Goal: Find specific page/section: Find specific page/section

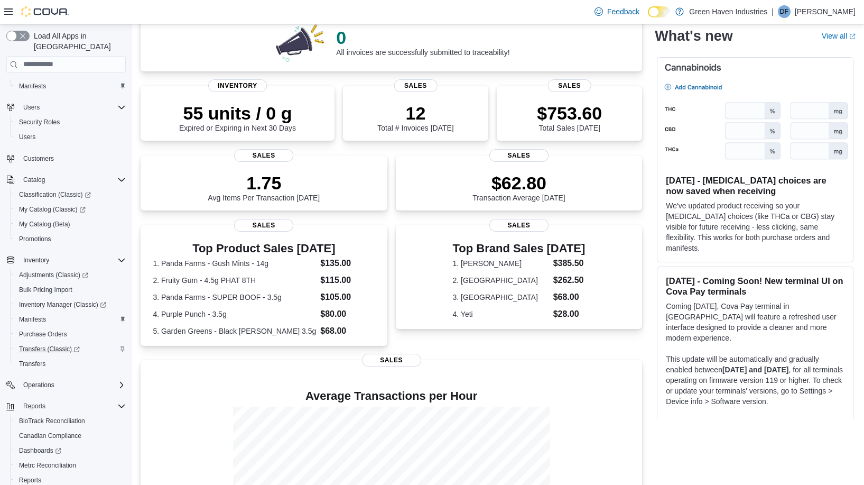
scroll to position [61, 0]
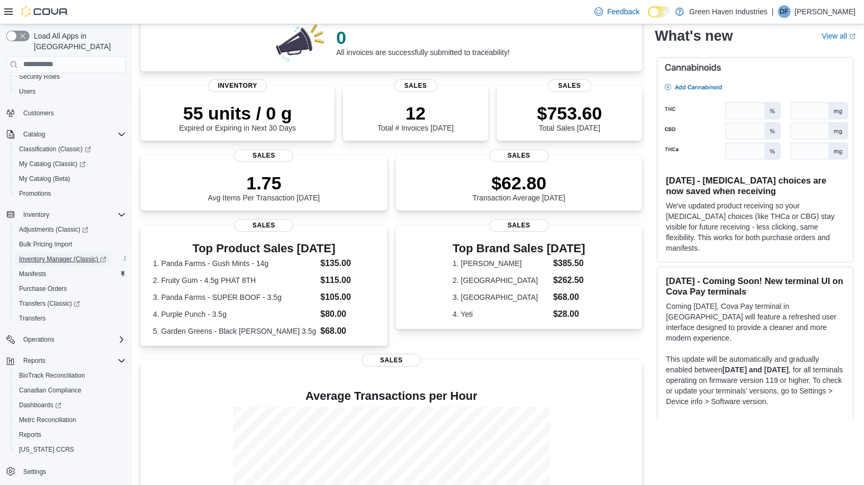
click at [59, 255] on span "Inventory Manager (Classic)" at bounding box center [62, 259] width 87 height 8
